Goal: Find specific page/section: Find specific page/section

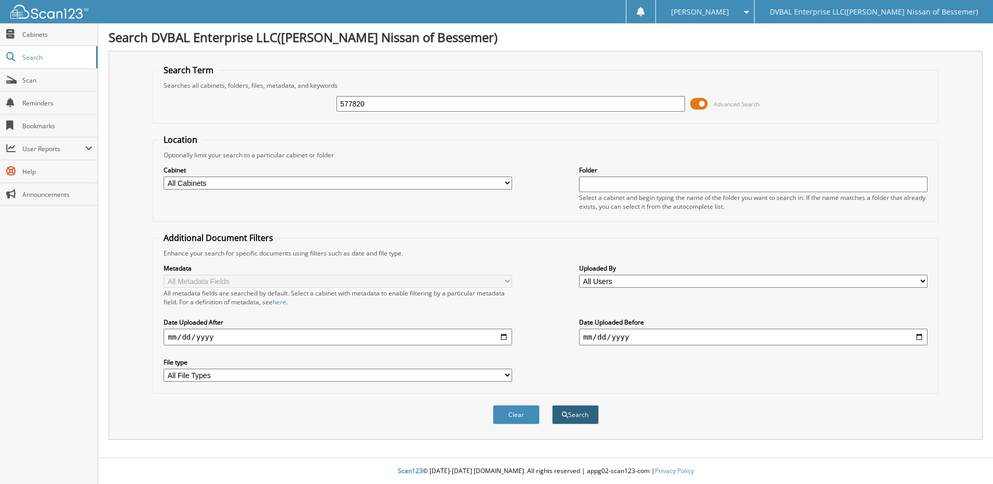
type input "577820"
click at [577, 410] on button "Search" at bounding box center [575, 414] width 47 height 19
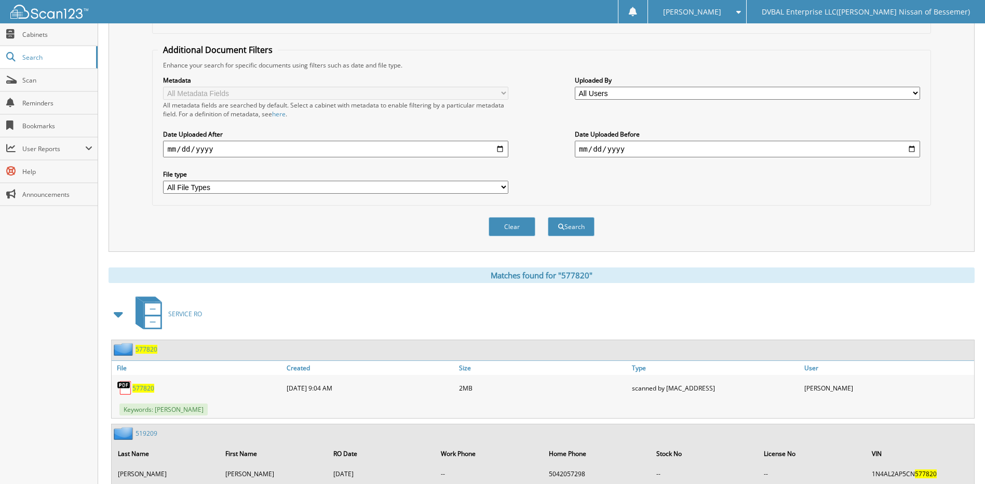
scroll to position [208, 0]
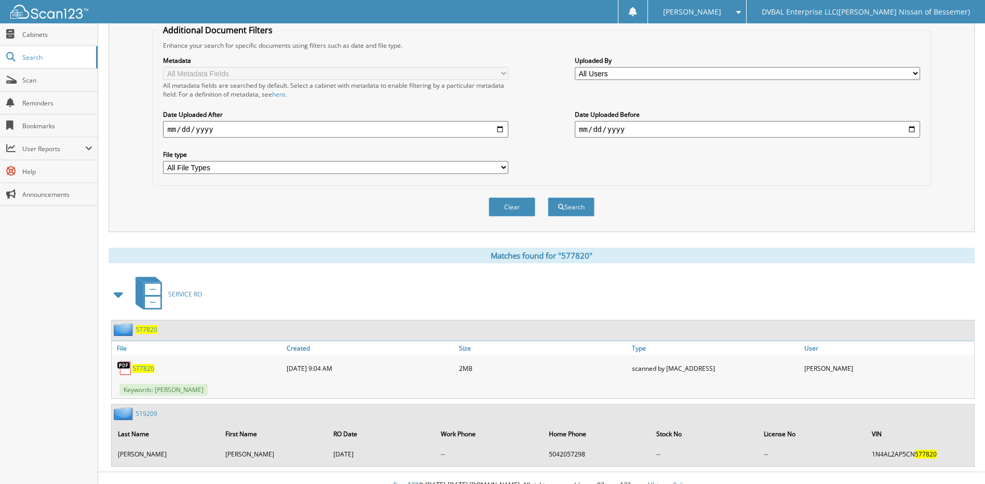
click at [136, 365] on span "577820" at bounding box center [143, 368] width 22 height 9
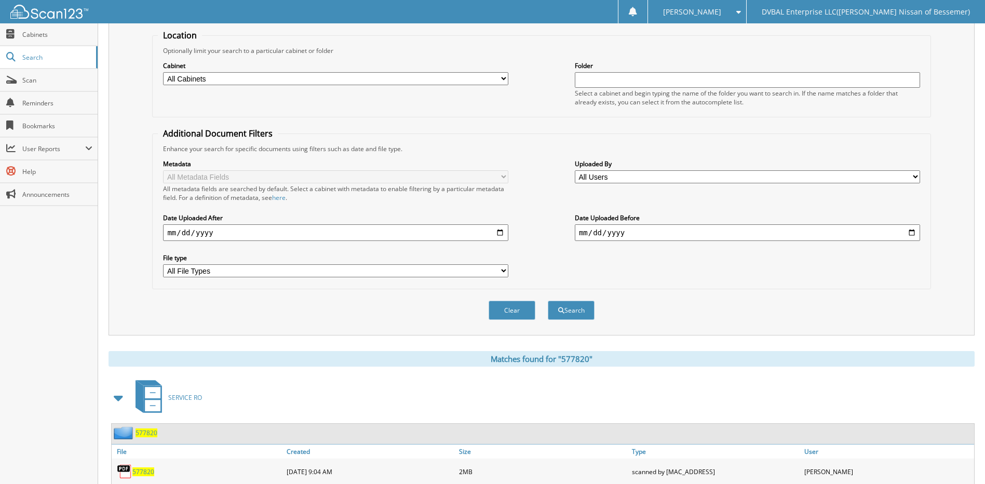
scroll to position [104, 0]
